Goal: Task Accomplishment & Management: Manage account settings

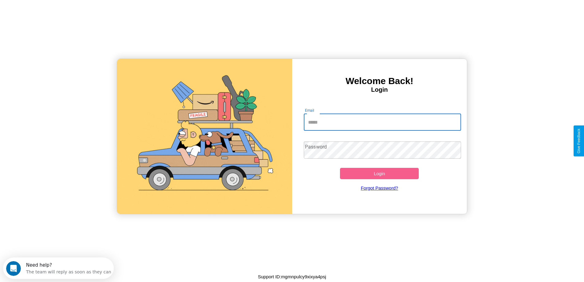
click at [383, 122] on input "Email" at bounding box center [382, 122] width 157 height 17
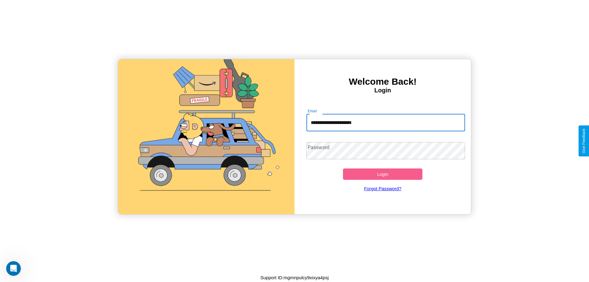
type input "**********"
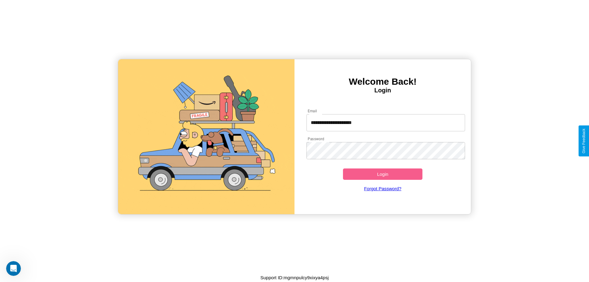
click at [383, 174] on button "Login" at bounding box center [382, 173] width 79 height 11
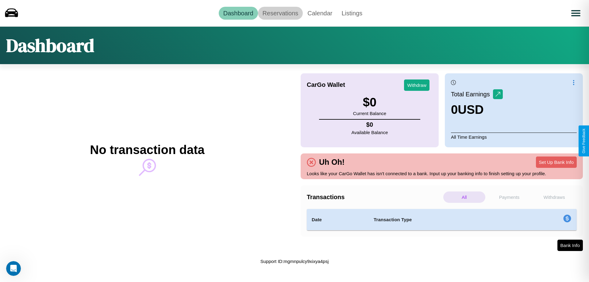
click at [280, 13] on link "Reservations" at bounding box center [280, 13] width 45 height 13
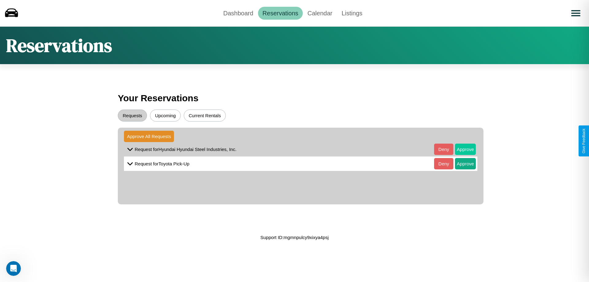
click at [461, 149] on button "Approve" at bounding box center [465, 149] width 21 height 11
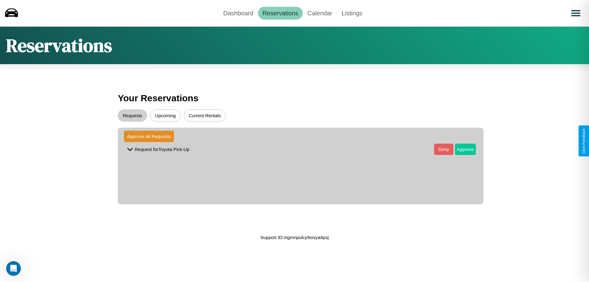
click at [461, 149] on button "Approve" at bounding box center [465, 149] width 21 height 11
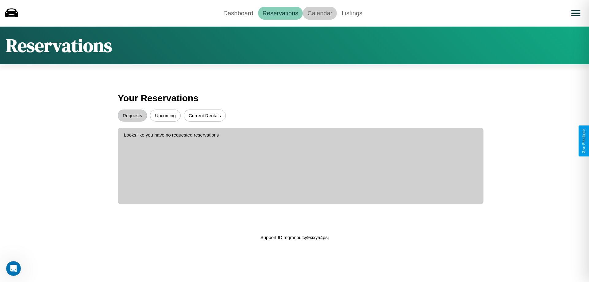
click at [320, 13] on link "Calendar" at bounding box center [320, 13] width 34 height 13
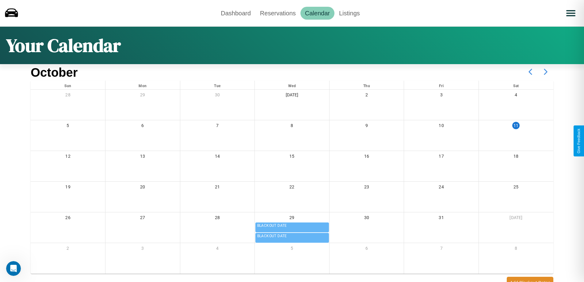
click at [546, 72] on icon at bounding box center [545, 71] width 15 height 15
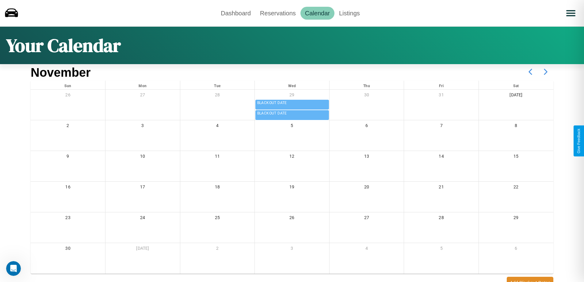
click at [546, 72] on icon at bounding box center [545, 71] width 15 height 15
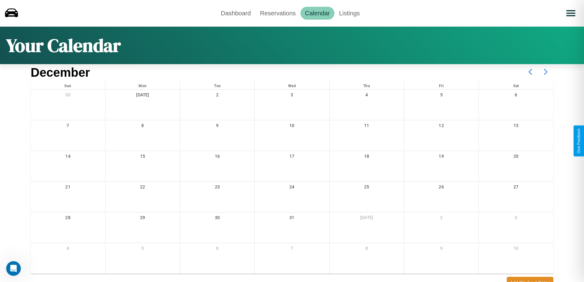
click at [546, 72] on icon at bounding box center [545, 71] width 15 height 15
click at [236, 13] on link "Dashboard" at bounding box center [235, 13] width 39 height 13
